Goal: Information Seeking & Learning: Learn about a topic

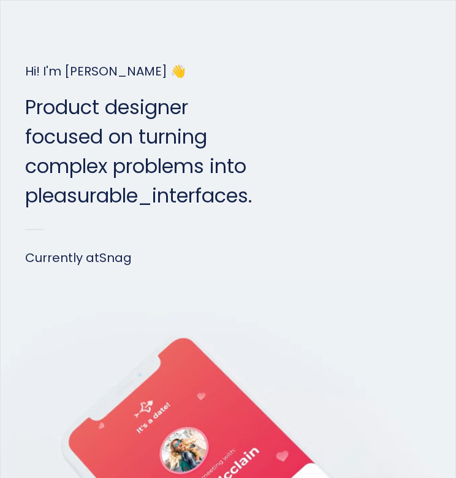
click at [10, 13] on div "menu" at bounding box center [24, 18] width 48 height 37
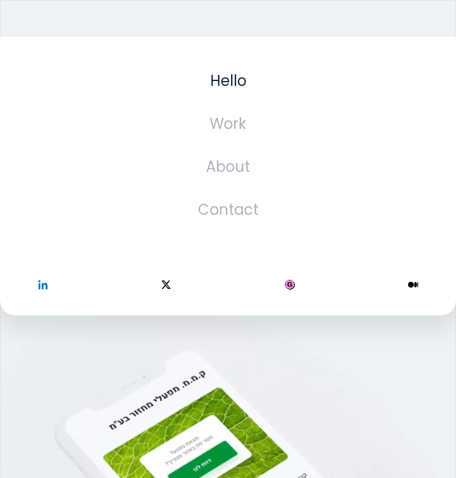
click at [10, 13] on div "menu" at bounding box center [18, 18] width 37 height 15
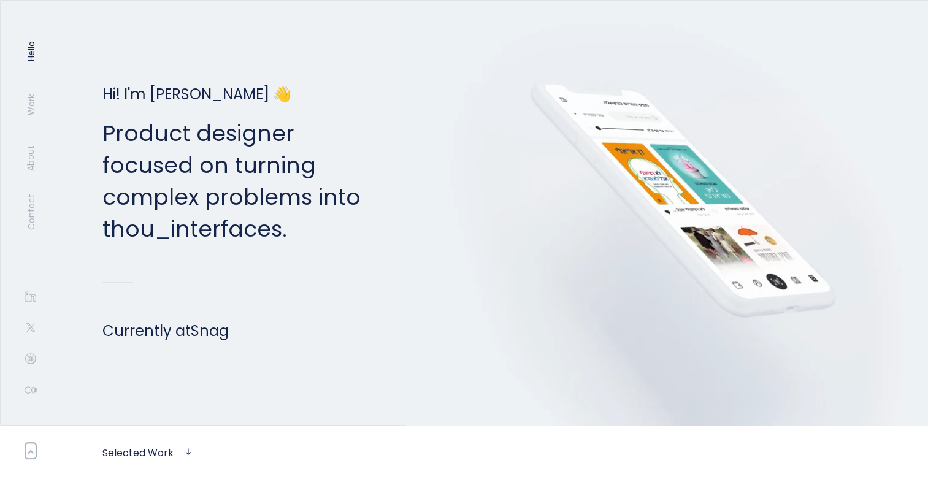
drag, startPoint x: 100, startPoint y: 123, endPoint x: 375, endPoint y: 223, distance: 293.2
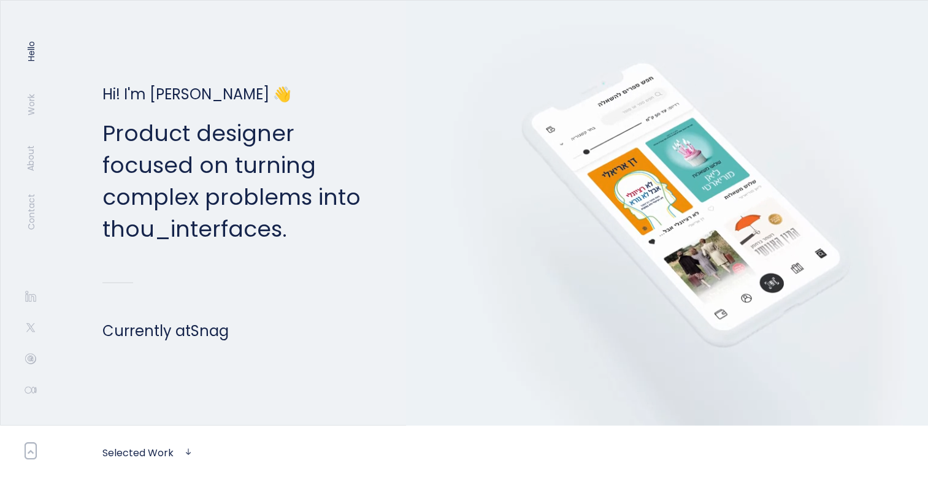
click at [375, 223] on div "Hi! I'm [PERSON_NAME] 👋 Product designer focused on turning complex problems in…" at bounding box center [464, 213] width 920 height 424
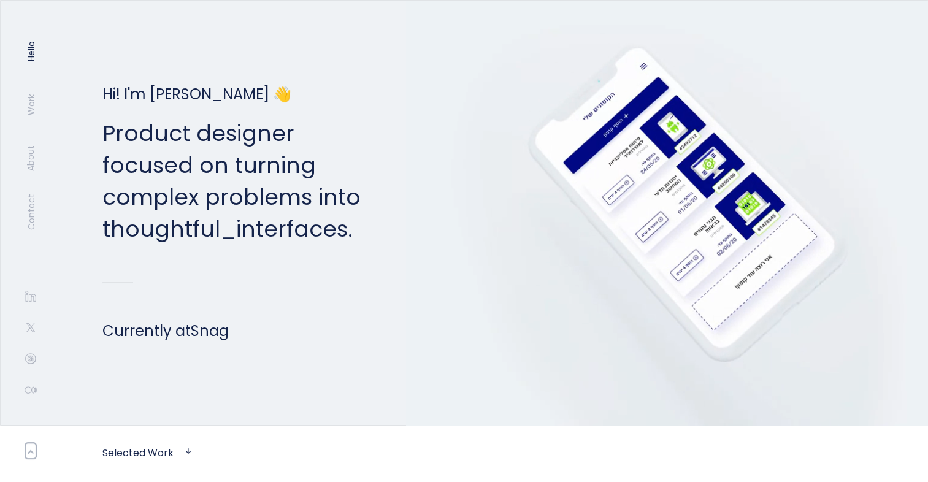
copy p "Product designer focused on turning complex problems into elegant _ interfaces."
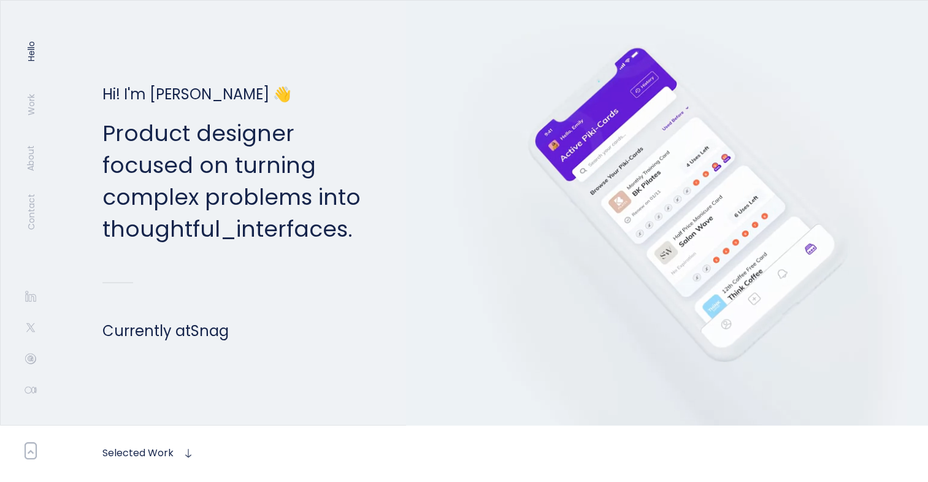
click at [348, 142] on p "Product designer focused on turning complex problems into thoughtful _ interfac…" at bounding box center [231, 182] width 258 height 128
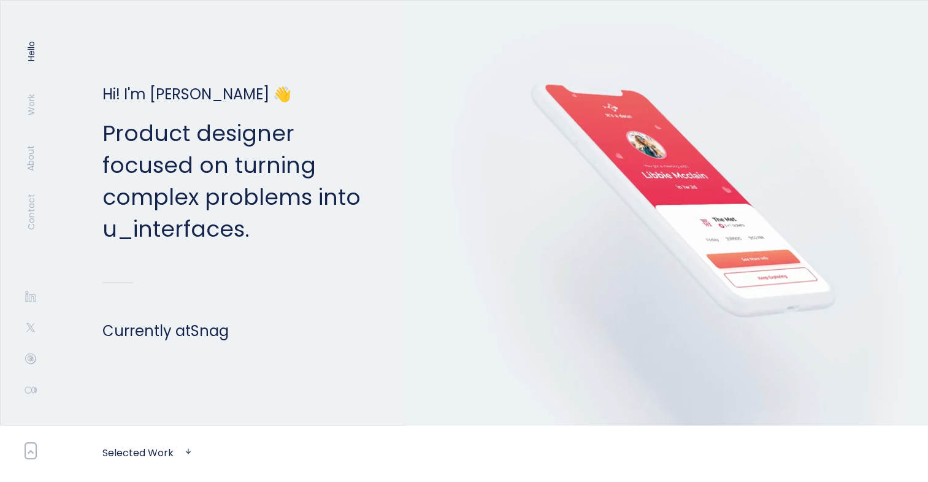
click at [302, 149] on p "Product designer focused on turning complex problems into u _ interfaces." at bounding box center [231, 182] width 258 height 128
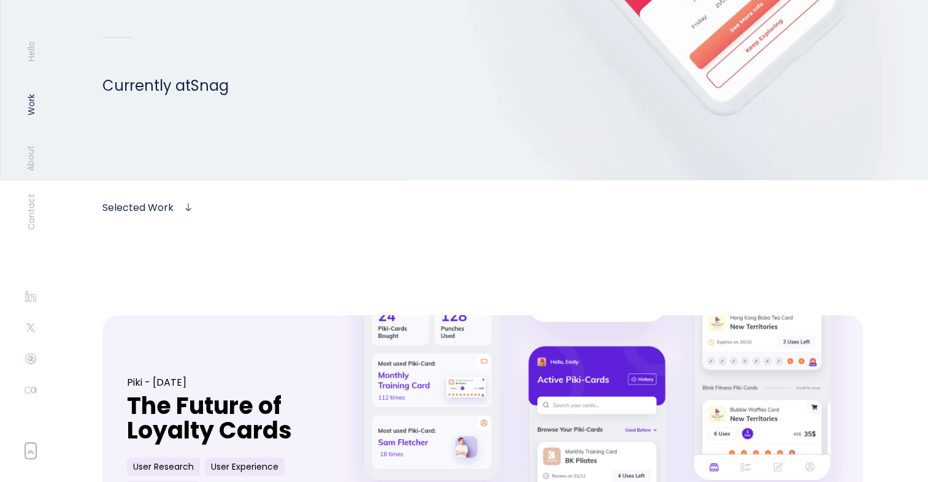
scroll to position [491, 0]
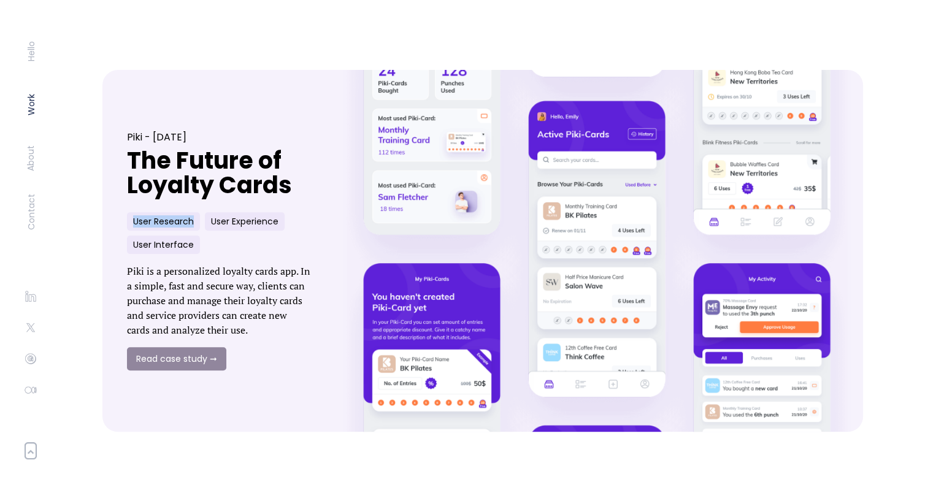
drag, startPoint x: 193, startPoint y: 221, endPoint x: 107, endPoint y: 213, distance: 85.6
click at [107, 213] on div "Piki - [DATE] The Future of Loyalty Cards User Research User Experience User In…" at bounding box center [482, 251] width 761 height 362
copy div "User Research"
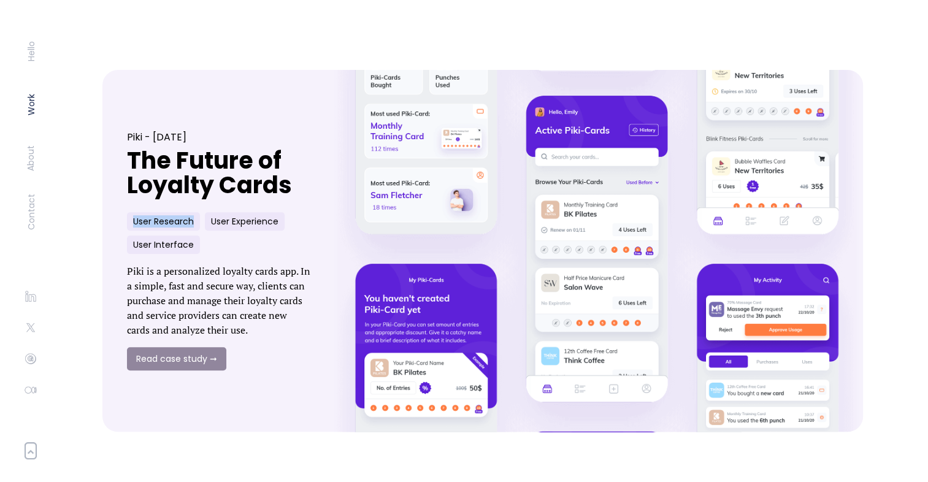
click at [332, 180] on link at bounding box center [596, 251] width 551 height 374
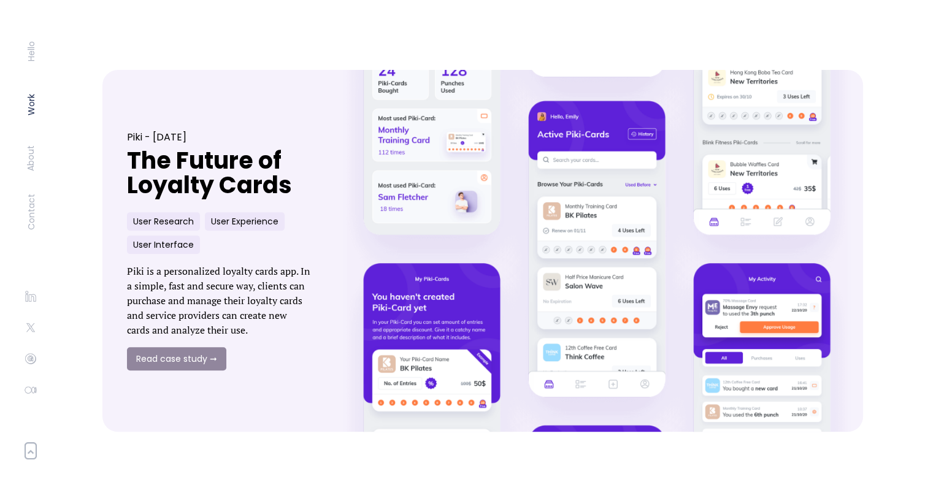
click at [142, 160] on h1 "The Future of Loyalty Cards" at bounding box center [219, 172] width 184 height 49
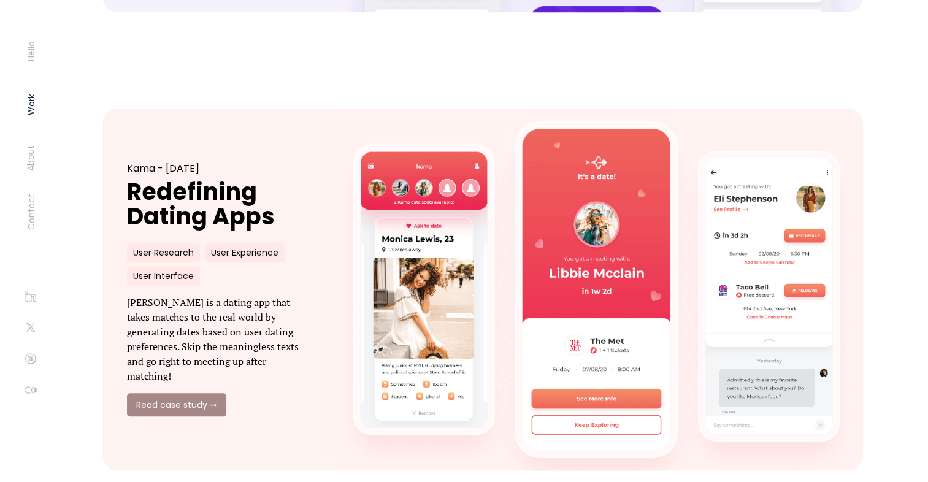
scroll to position [920, 0]
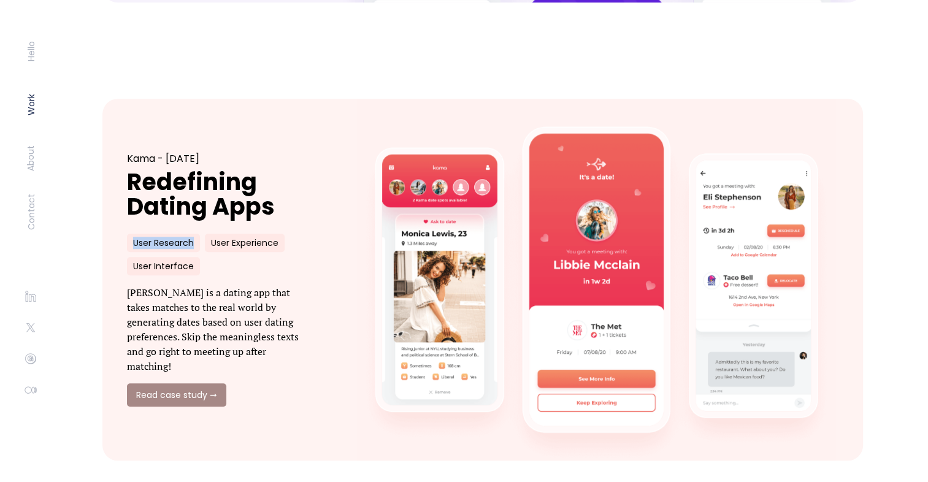
drag, startPoint x: 192, startPoint y: 251, endPoint x: 115, endPoint y: 253, distance: 76.7
click at [115, 253] on div "Kama - [DATE] Redefining Dating Apps User Research User Experience User Interfa…" at bounding box center [482, 280] width 761 height 362
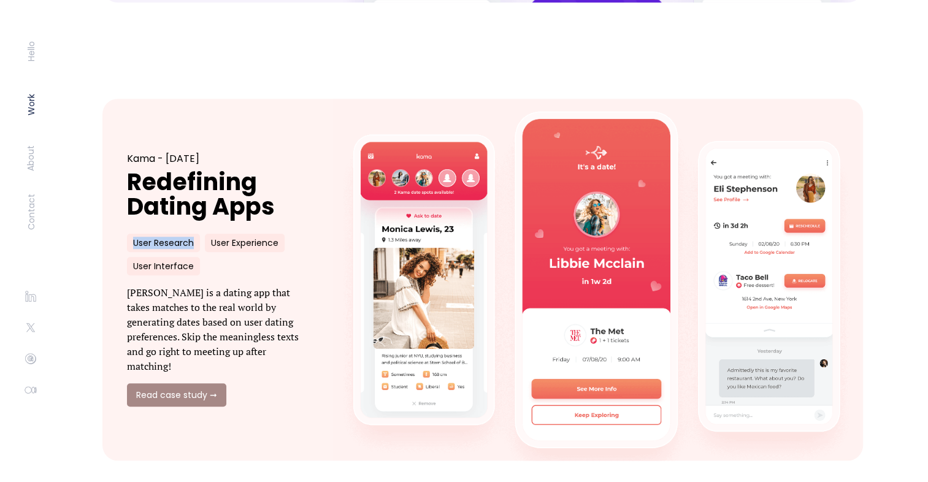
copy div "User Research"
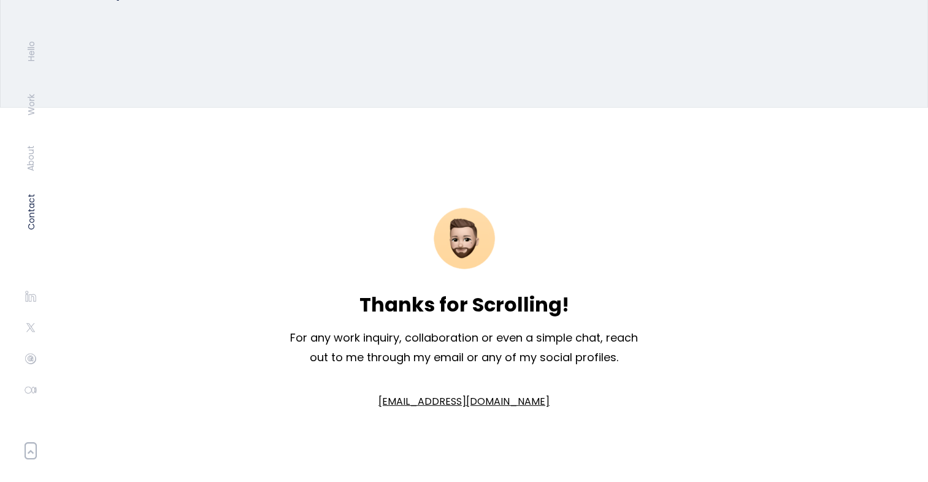
scroll to position [3163, 0]
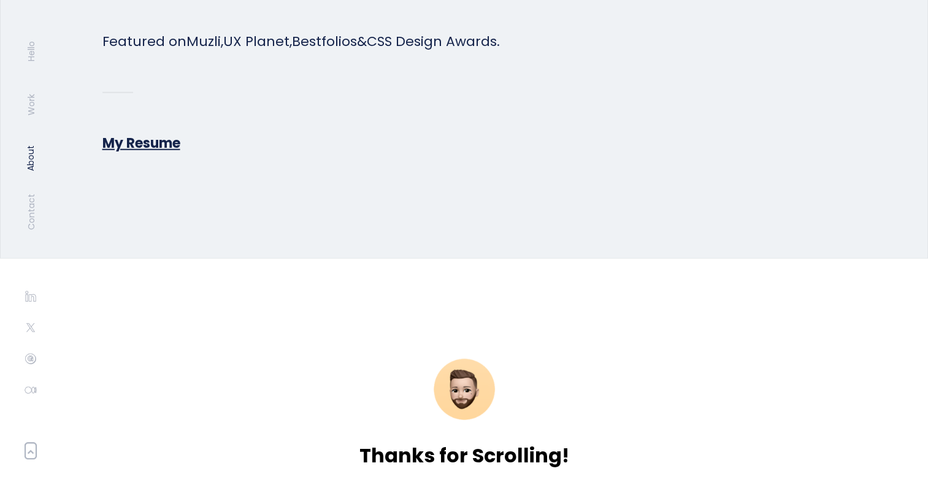
click at [145, 141] on link "My Resume" at bounding box center [141, 143] width 78 height 19
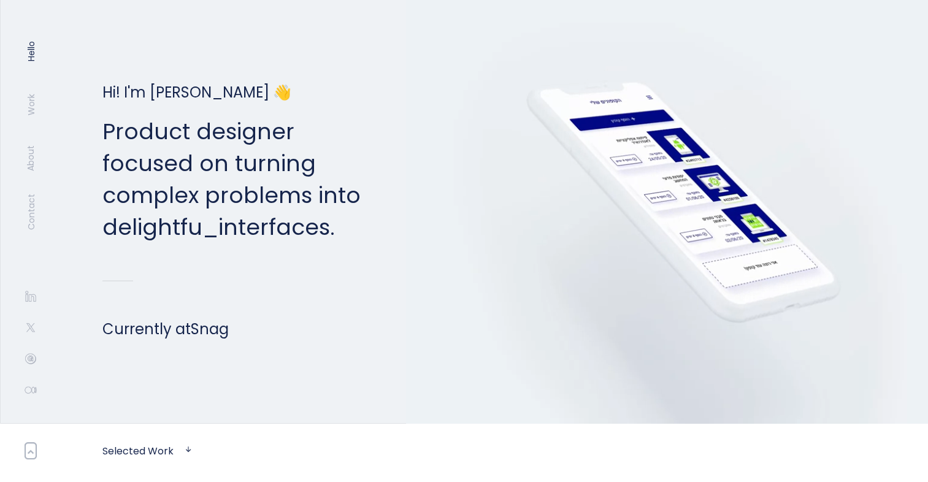
scroll to position [0, 0]
